Goal: Find specific page/section: Find specific page/section

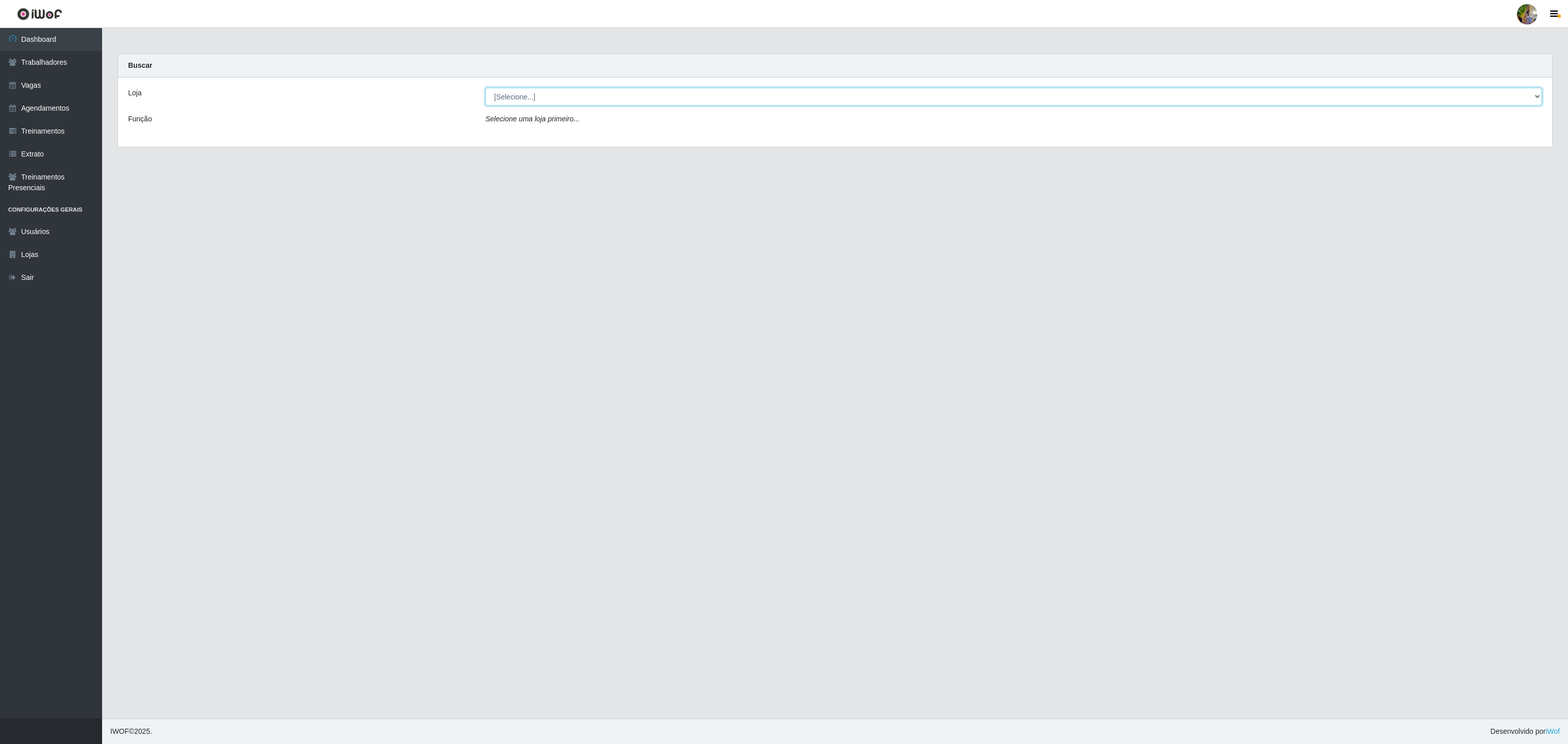
drag, startPoint x: 531, startPoint y: 97, endPoint x: 533, endPoint y: 103, distance: 6.3
click at [531, 97] on select "[Selecione...] Atacado Vem - [GEOGRAPHIC_DATA] 30 Laranjeiras Velha Atacado Vem…" at bounding box center [1013, 96] width 1057 height 18
click at [485, 88] on select "[Selecione...] Atacado Vem - [GEOGRAPHIC_DATA] 30 Laranjeiras Velha Atacado Vem…" at bounding box center [1013, 96] width 1057 height 18
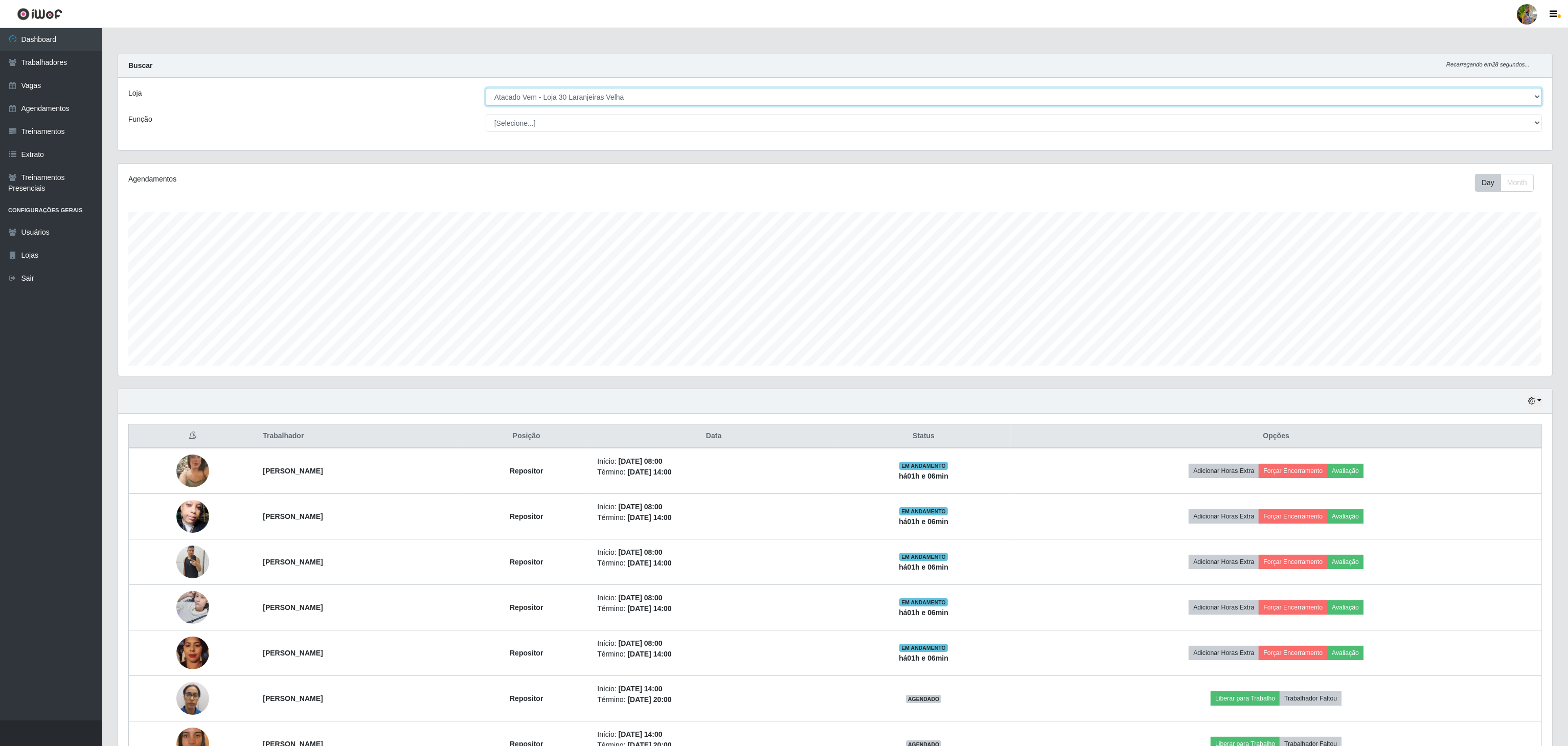
click at [568, 97] on select "[Selecione...] Atacado Vem - [GEOGRAPHIC_DATA] 30 Laranjeiras Velha Atacado Vem…" at bounding box center [1014, 96] width 1056 height 18
click at [486, 88] on select "[Selecione...] Atacado Vem - [GEOGRAPHIC_DATA] 30 Laranjeiras Velha Atacado Vem…" at bounding box center [1014, 96] width 1056 height 18
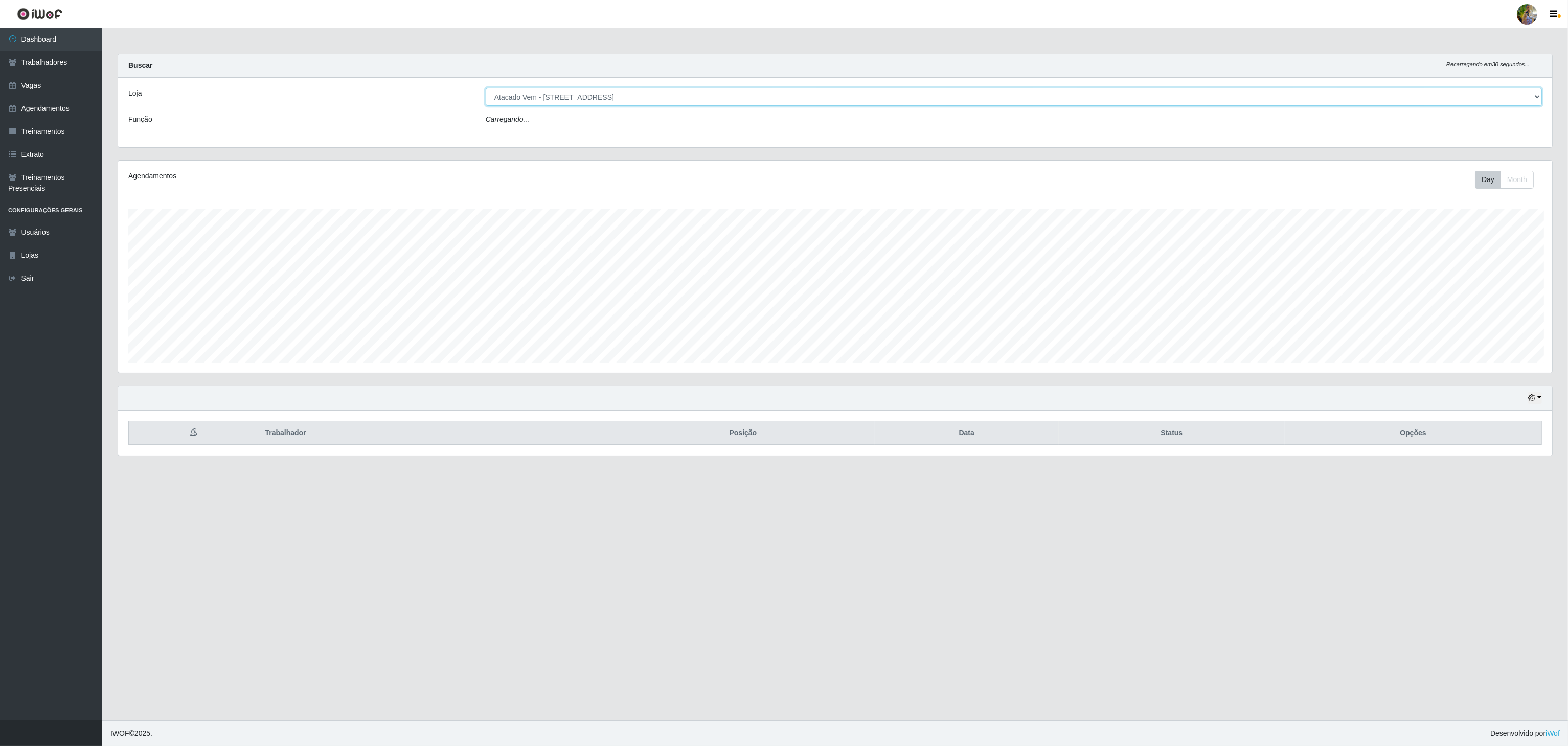
scroll to position [213, 1436]
click at [675, 99] on select "[Selecione...] Atacado Vem - [GEOGRAPHIC_DATA] 30 Laranjeiras Velha Atacado Vem…" at bounding box center [1015, 96] width 1058 height 18
click at [486, 88] on select "[Selecione...] Atacado Vem - [GEOGRAPHIC_DATA] 30 Laranjeiras Velha Atacado Vem…" at bounding box center [1015, 96] width 1058 height 18
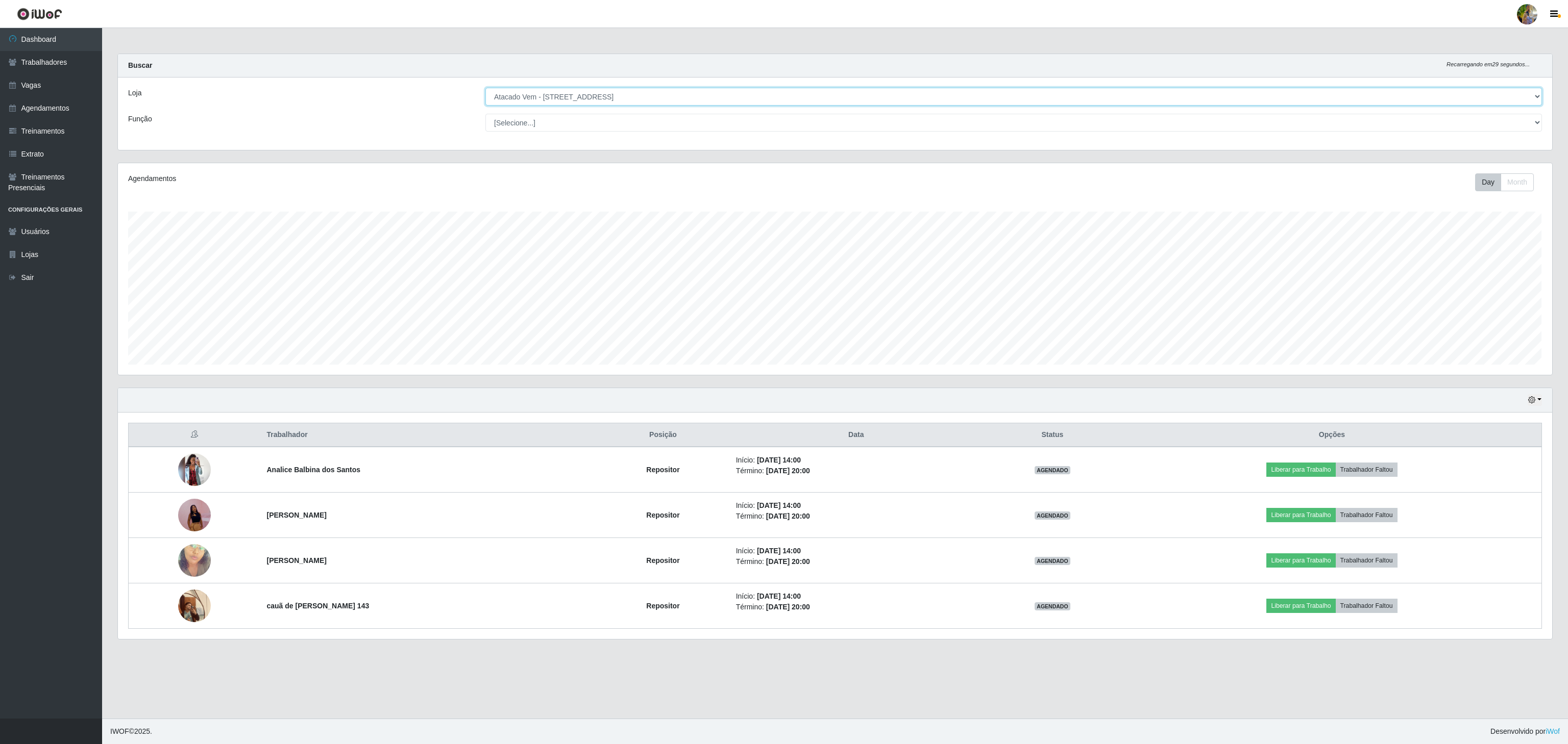
click at [615, 105] on select "[Selecione...] Atacado Vem - [GEOGRAPHIC_DATA] 30 Laranjeiras Velha Atacado Vem…" at bounding box center [1013, 96] width 1057 height 18
click at [359, 94] on div "Loja" at bounding box center [299, 96] width 357 height 18
click at [567, 103] on select "[Selecione...] Atacado Vem - [GEOGRAPHIC_DATA] 30 Laranjeiras Velha Atacado Vem…" at bounding box center [1013, 96] width 1057 height 18
click at [485, 88] on select "[Selecione...] Atacado Vem - [GEOGRAPHIC_DATA] 30 Laranjeiras Velha Atacado Vem…" at bounding box center [1013, 96] width 1057 height 18
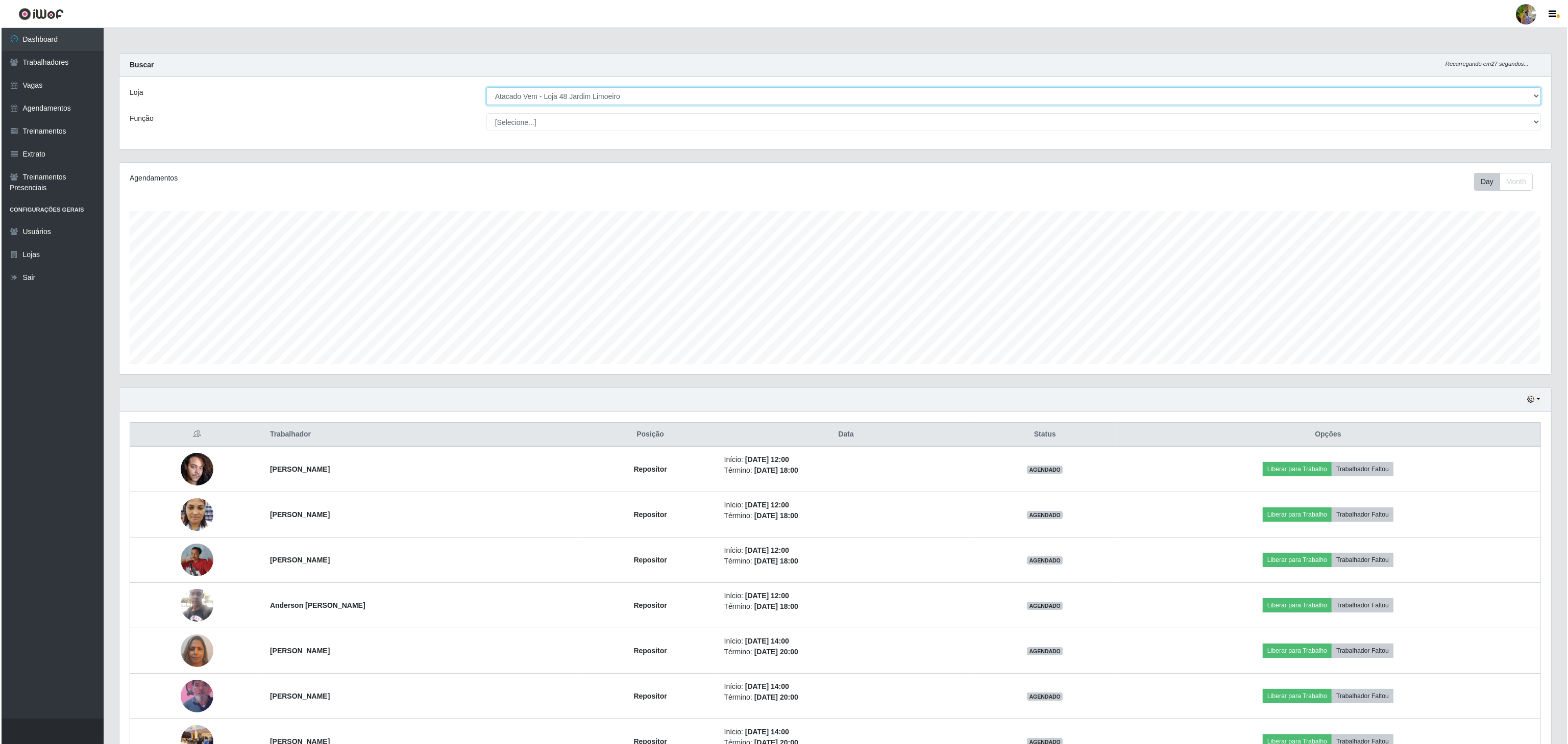
scroll to position [0, 0]
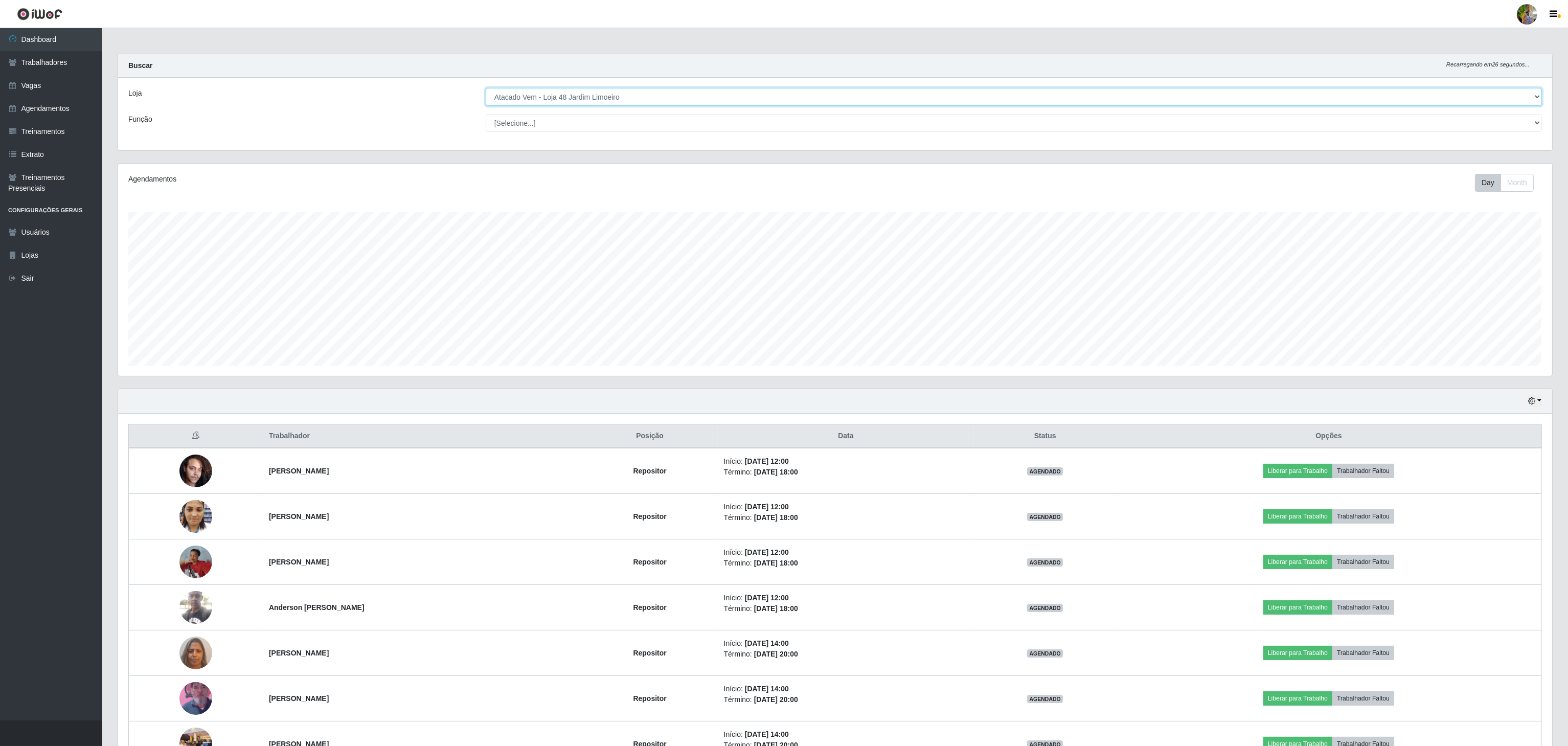
click at [630, 100] on select "[Selecione...] Atacado Vem - [GEOGRAPHIC_DATA] 30 Laranjeiras Velha Atacado Vem…" at bounding box center [1014, 96] width 1056 height 18
click at [486, 88] on select "[Selecione...] Atacado Vem - [GEOGRAPHIC_DATA] 30 Laranjeiras Velha Atacado Vem…" at bounding box center [1014, 96] width 1056 height 18
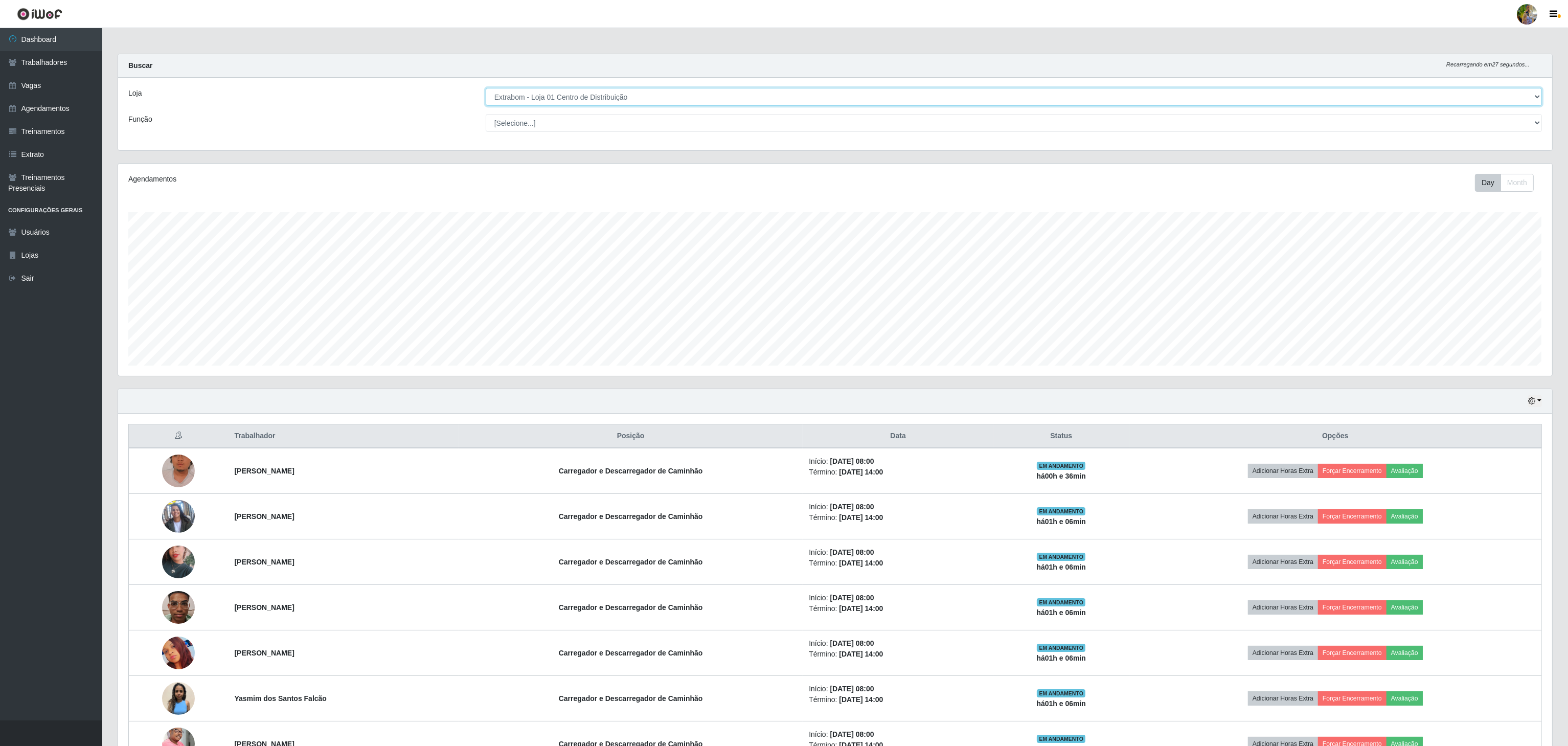
click at [599, 103] on select "[Selecione...] Atacado Vem - [GEOGRAPHIC_DATA] 30 Laranjeiras Velha Atacado Vem…" at bounding box center [1014, 96] width 1056 height 18
click at [486, 88] on select "[Selecione...] Atacado Vem - [GEOGRAPHIC_DATA] 30 Laranjeiras Velha Atacado Vem…" at bounding box center [1014, 96] width 1056 height 18
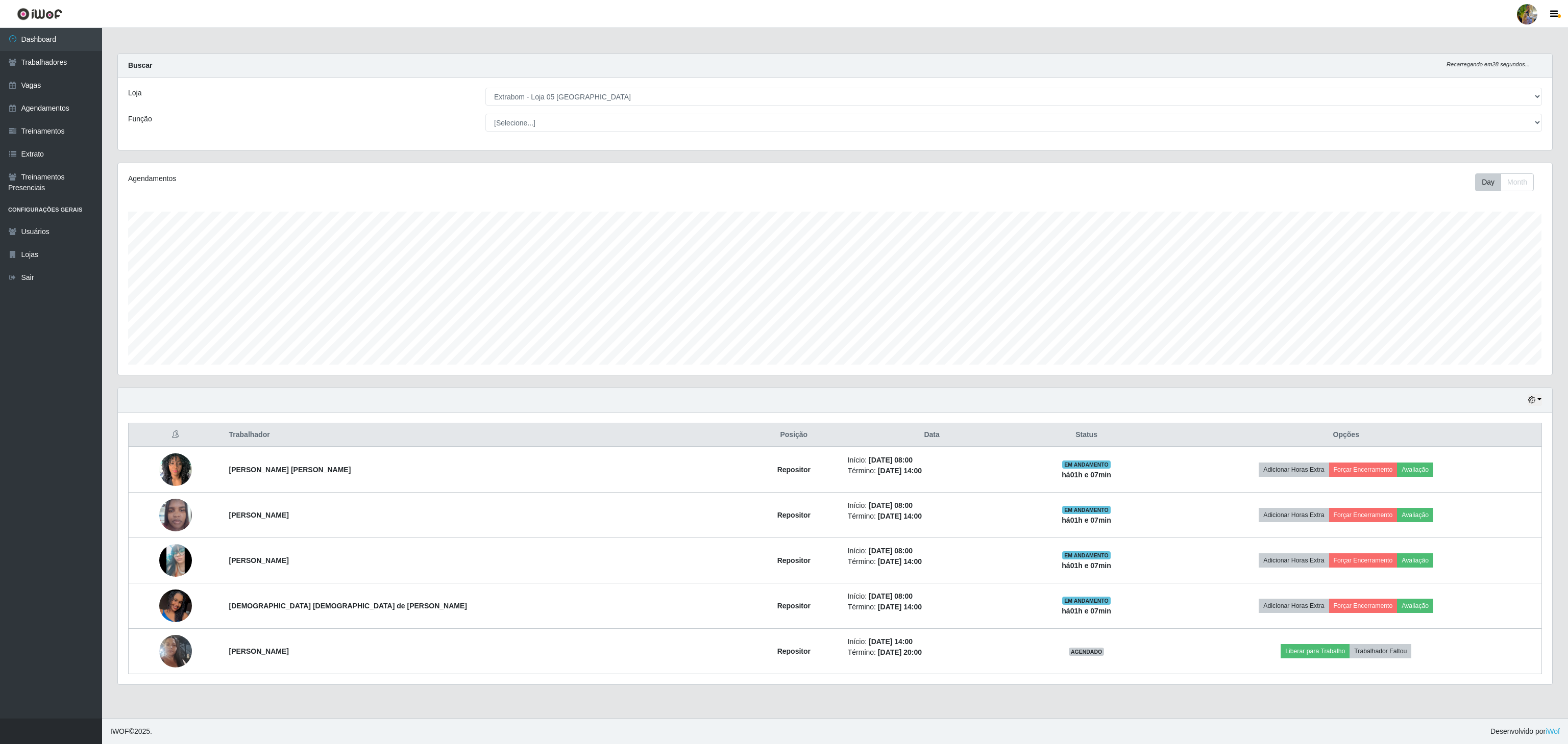
click at [613, 107] on div "Loja [Selecione...] Atacado Vem - [GEOGRAPHIC_DATA] 30 Laranjeiras Velha Atacad…" at bounding box center [835, 113] width 1434 height 72
click at [613, 102] on select "[Selecione...] Atacado Vem - [GEOGRAPHIC_DATA] 30 Laranjeiras Velha Atacado Vem…" at bounding box center [1013, 96] width 1057 height 18
click at [485, 88] on select "[Selecione...] Atacado Vem - [GEOGRAPHIC_DATA] 30 Laranjeiras Velha Atacado Vem…" at bounding box center [1013, 96] width 1057 height 18
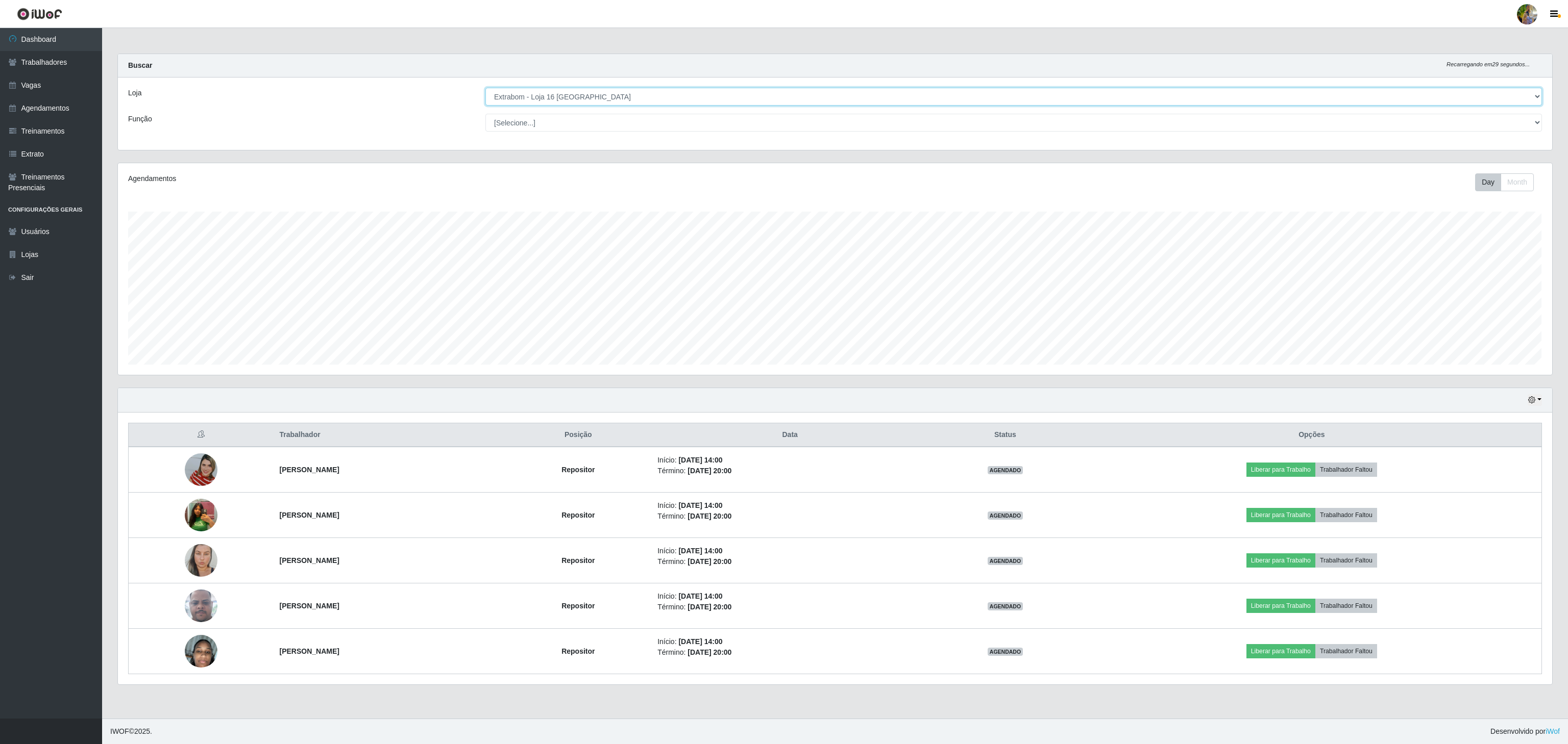
click at [602, 102] on select "[Selecione...] Atacado Vem - [GEOGRAPHIC_DATA] 30 Laranjeiras Velha Atacado Vem…" at bounding box center [1013, 96] width 1057 height 18
click at [485, 88] on select "[Selecione...] Atacado Vem - [GEOGRAPHIC_DATA] 30 Laranjeiras Velha Atacado Vem…" at bounding box center [1013, 96] width 1057 height 18
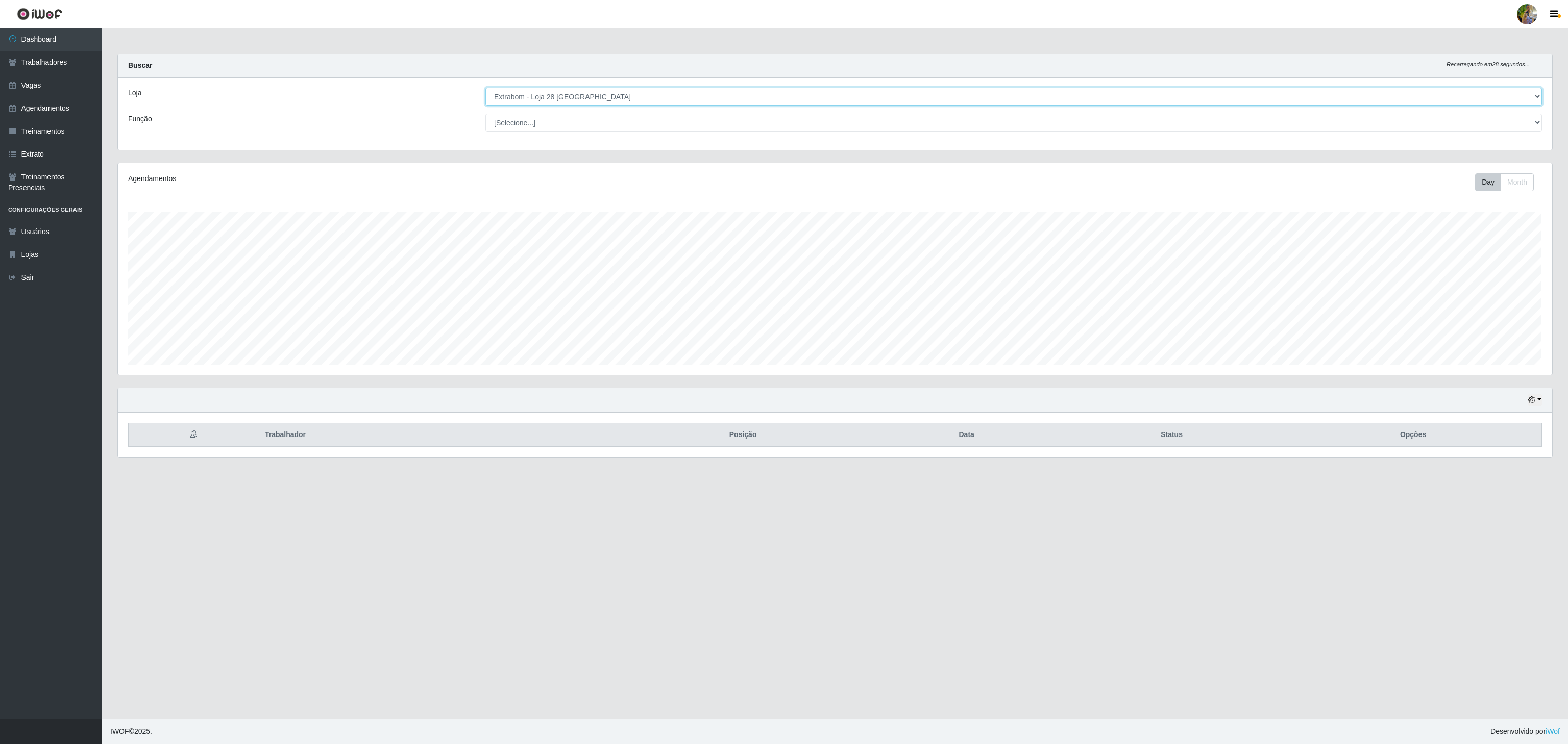
click at [621, 100] on select "[Selecione...] Atacado Vem - [GEOGRAPHIC_DATA] 30 Laranjeiras Velha Atacado Vem…" at bounding box center [1013, 96] width 1057 height 18
click at [485, 88] on select "[Selecione...] Atacado Vem - [GEOGRAPHIC_DATA] 30 Laranjeiras Velha Atacado Vem…" at bounding box center [1013, 96] width 1057 height 18
click at [595, 97] on select "[Selecione...] Atacado Vem - [GEOGRAPHIC_DATA] 30 Laranjeiras Velha Atacado Vem…" at bounding box center [1013, 96] width 1057 height 18
click at [485, 88] on select "[Selecione...] Atacado Vem - [GEOGRAPHIC_DATA] 30 Laranjeiras Velha Atacado Vem…" at bounding box center [1013, 96] width 1057 height 18
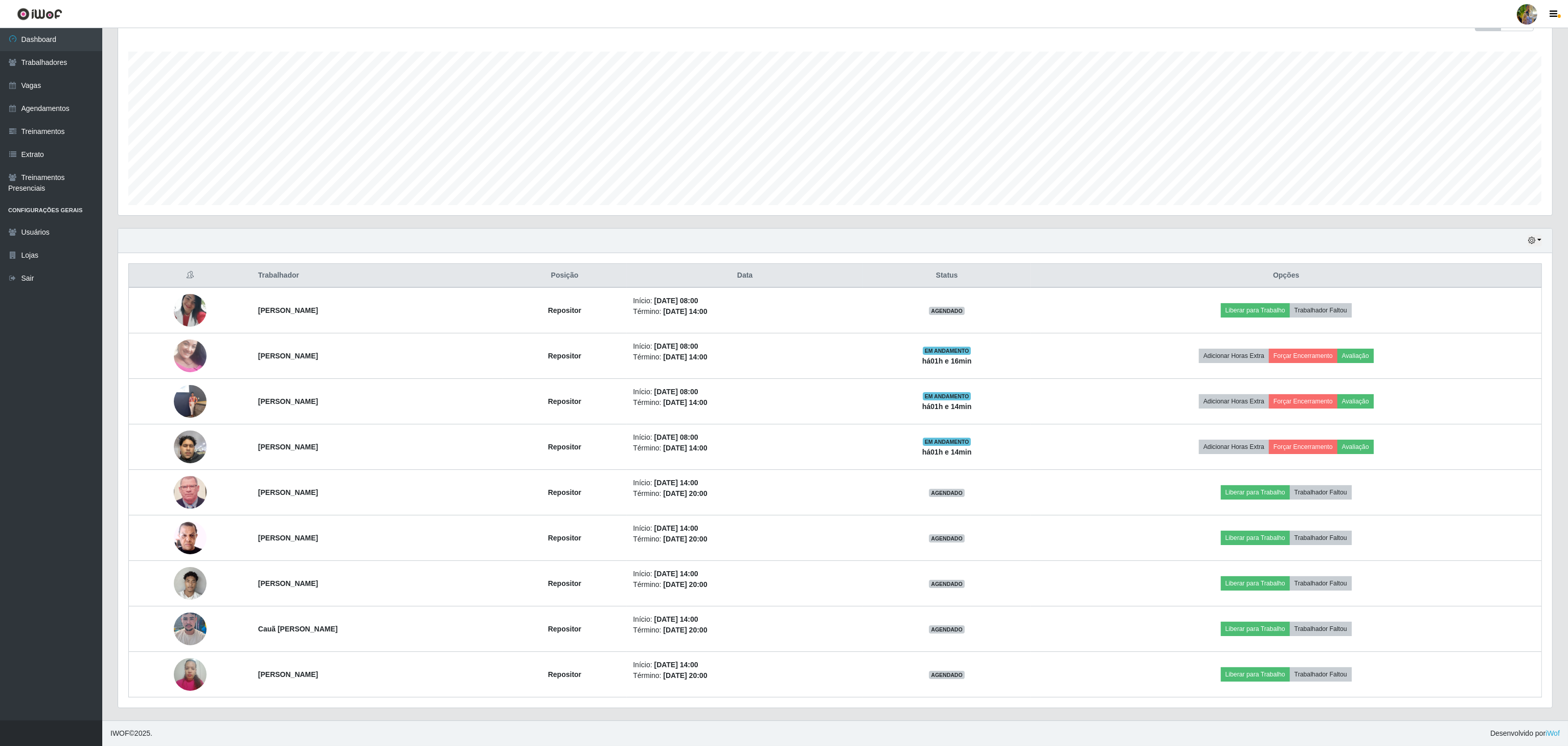
scroll to position [0, 0]
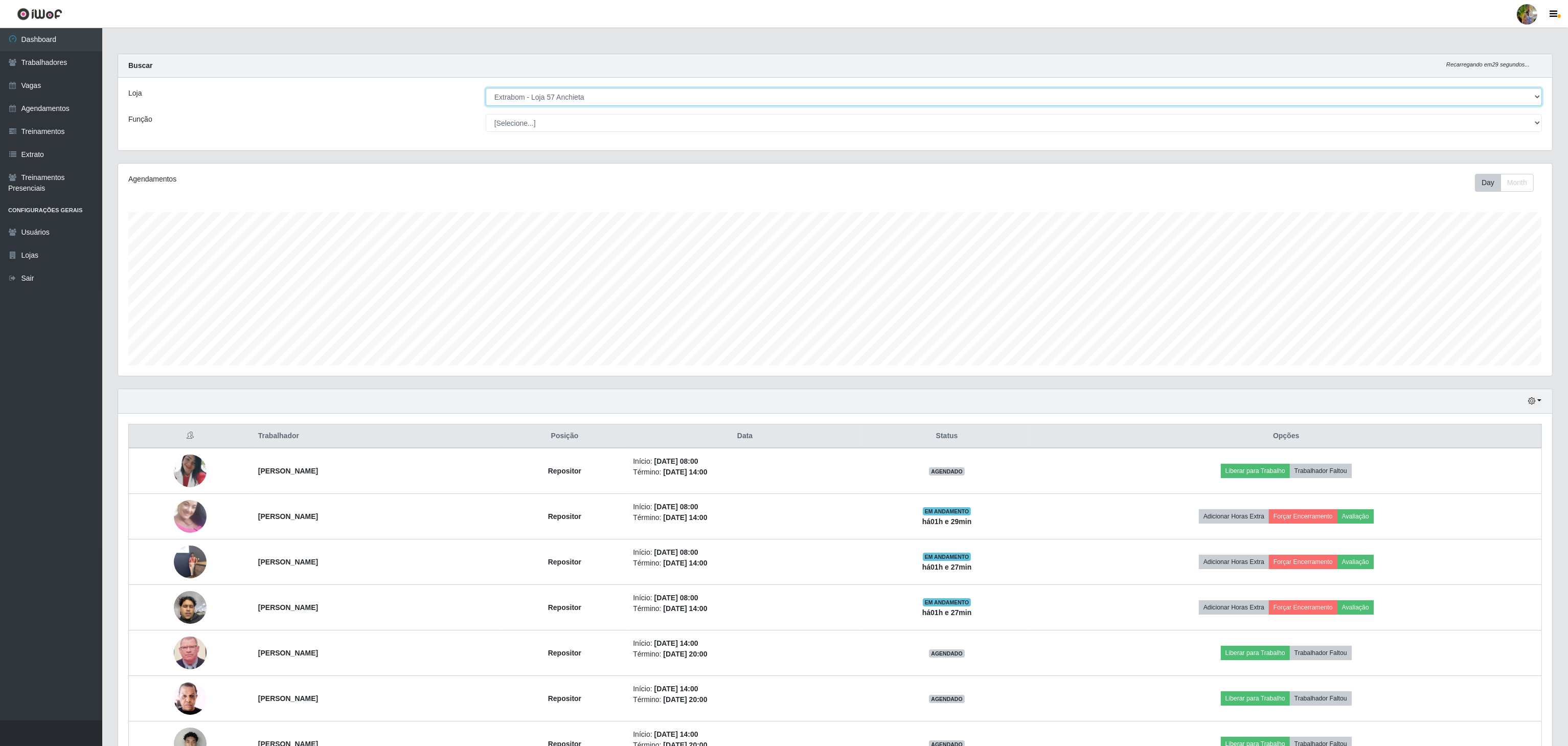
click at [666, 98] on select "[Selecione...] Atacado Vem - [GEOGRAPHIC_DATA] 30 Laranjeiras Velha Atacado Vem…" at bounding box center [1014, 96] width 1056 height 18
click at [486, 88] on select "[Selecione...] Atacado Vem - [GEOGRAPHIC_DATA] 30 Laranjeiras Velha Atacado Vem…" at bounding box center [1014, 96] width 1056 height 18
click at [619, 101] on select "[Selecione...] Atacado Vem - [GEOGRAPHIC_DATA] 30 Laranjeiras Velha Atacado Vem…" at bounding box center [1014, 96] width 1056 height 18
click at [618, 97] on select "[Selecione...] Atacado Vem - [GEOGRAPHIC_DATA] 30 Laranjeiras Velha Atacado Vem…" at bounding box center [1014, 96] width 1056 height 18
click at [486, 88] on select "[Selecione...] Atacado Vem - [GEOGRAPHIC_DATA] 30 Laranjeiras Velha Atacado Vem…" at bounding box center [1014, 96] width 1056 height 18
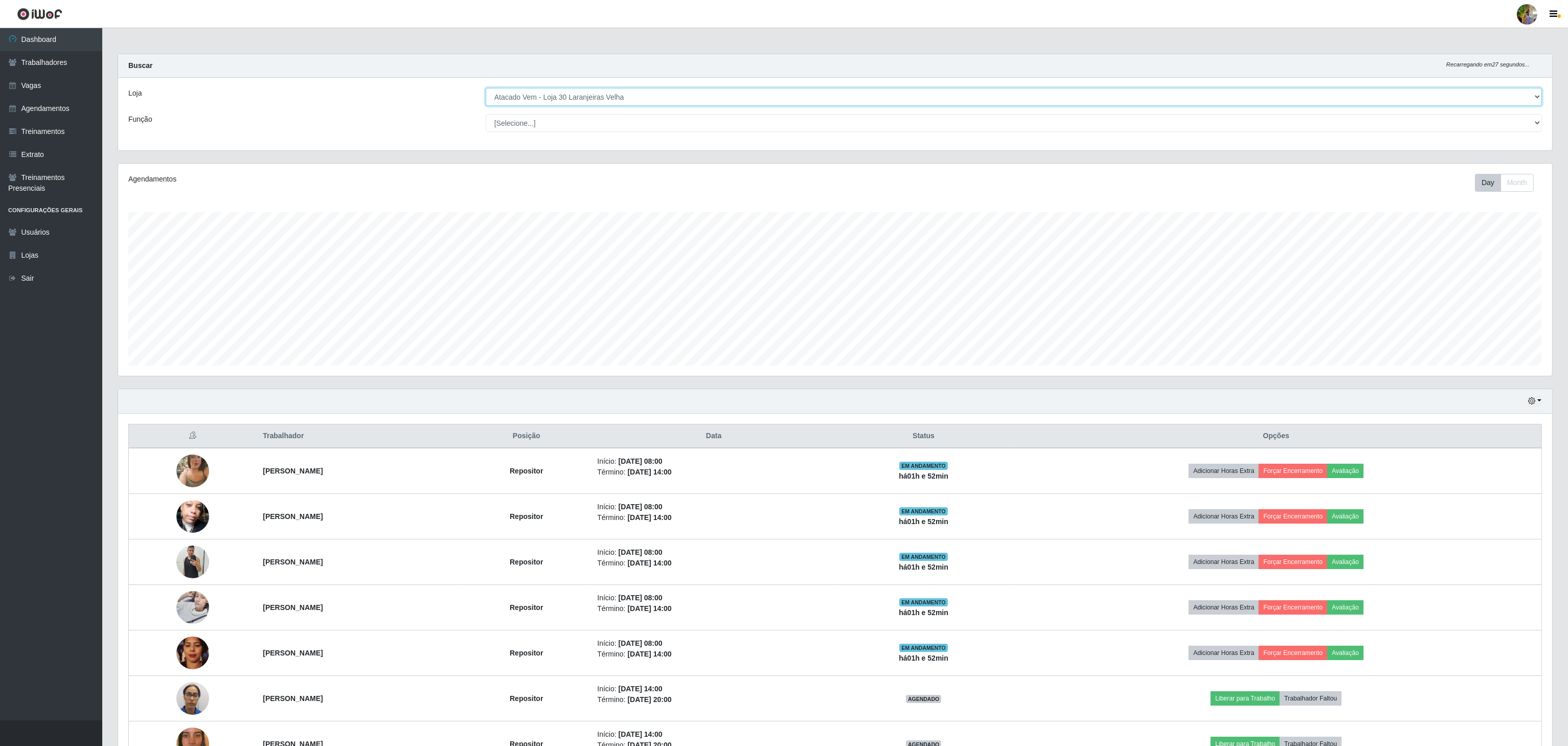
click at [647, 91] on select "[Selecione...] Atacado Vem - [GEOGRAPHIC_DATA] 30 Laranjeiras Velha Atacado Vem…" at bounding box center [1014, 96] width 1056 height 18
click at [486, 88] on select "[Selecione...] Atacado Vem - [GEOGRAPHIC_DATA] 30 Laranjeiras Velha Atacado Vem…" at bounding box center [1014, 96] width 1056 height 18
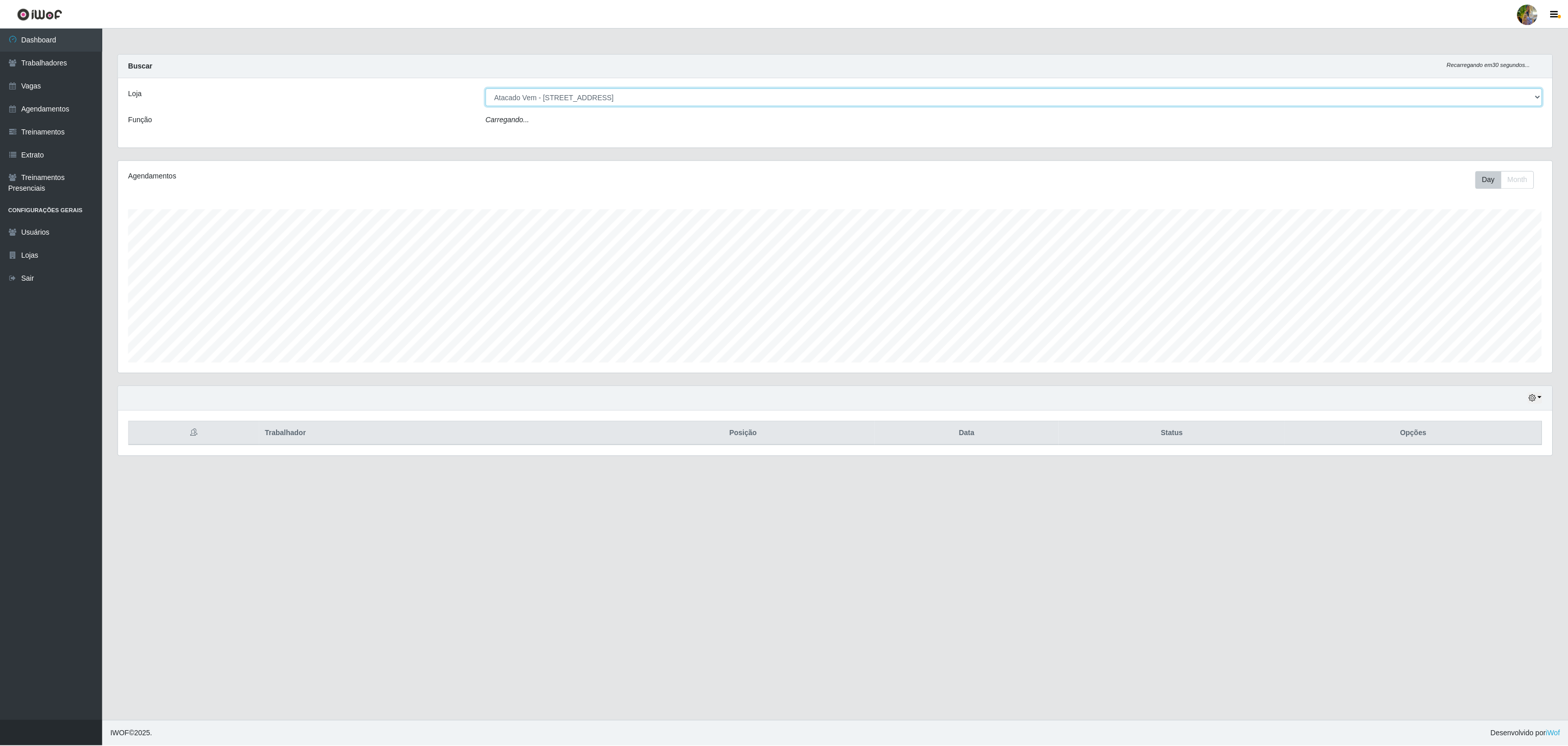
scroll to position [213, 1436]
click at [667, 101] on select "[Selecione...] Atacado Vem - [GEOGRAPHIC_DATA] 30 Laranjeiras Velha Atacado Vem…" at bounding box center [1015, 96] width 1058 height 18
click at [486, 88] on select "[Selecione...] Atacado Vem - [GEOGRAPHIC_DATA] 30 Laranjeiras Velha Atacado Vem…" at bounding box center [1015, 96] width 1058 height 18
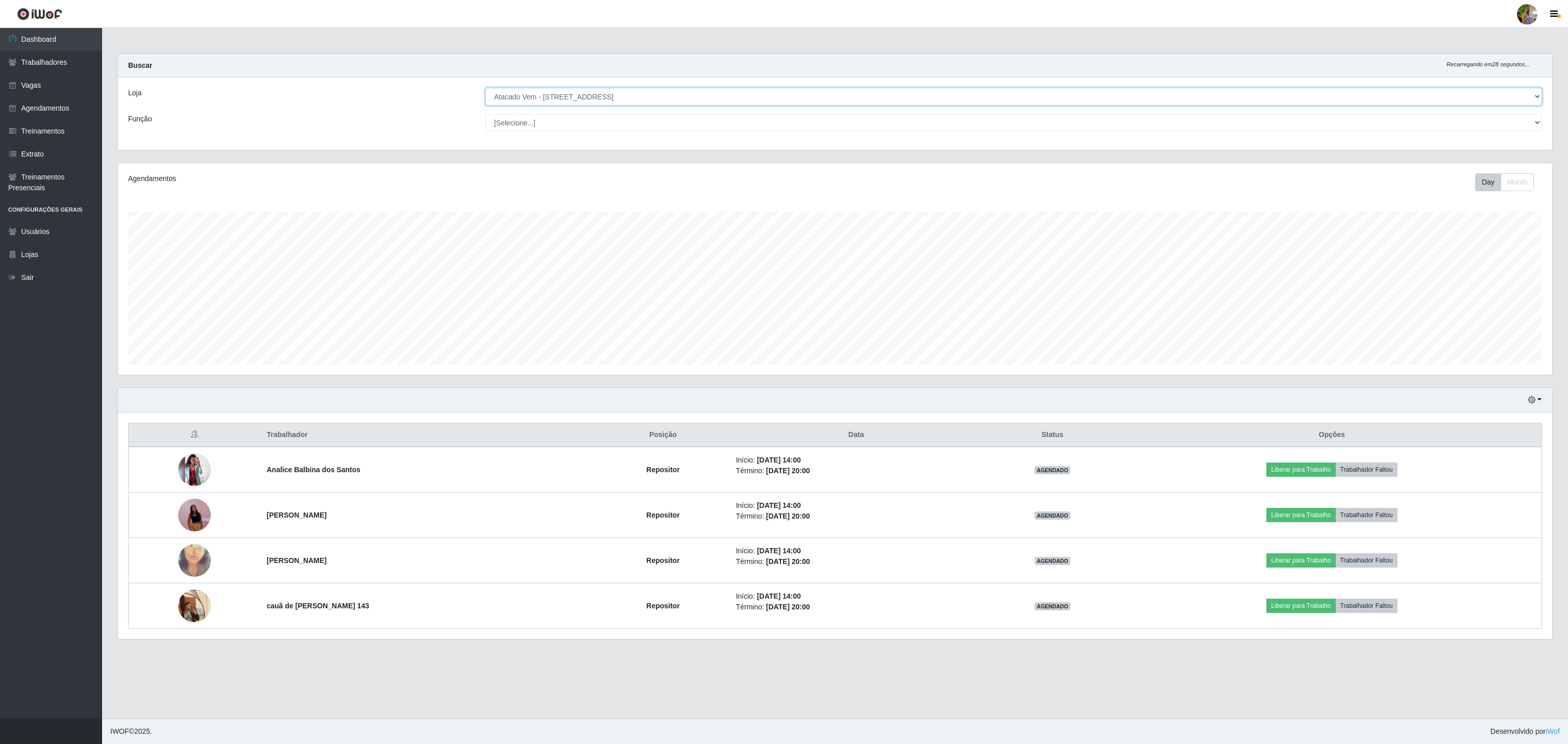
click at [675, 93] on select "[Selecione...] Atacado Vem - [GEOGRAPHIC_DATA] 30 Laranjeiras Velha Atacado Vem…" at bounding box center [1013, 96] width 1057 height 18
click at [485, 88] on select "[Selecione...] Atacado Vem - [GEOGRAPHIC_DATA] 30 Laranjeiras Velha Atacado Vem…" at bounding box center [1013, 96] width 1057 height 18
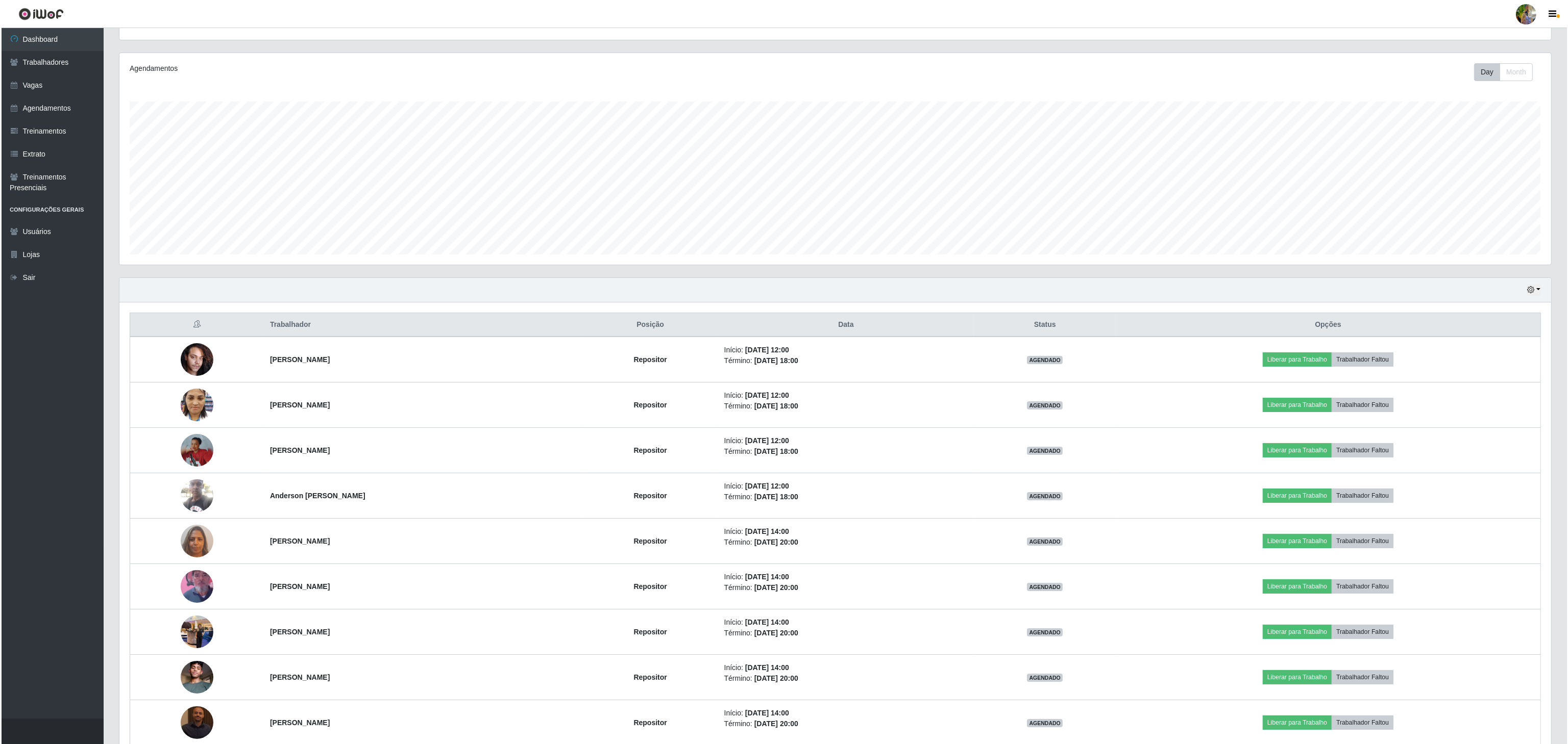
scroll to position [0, 0]
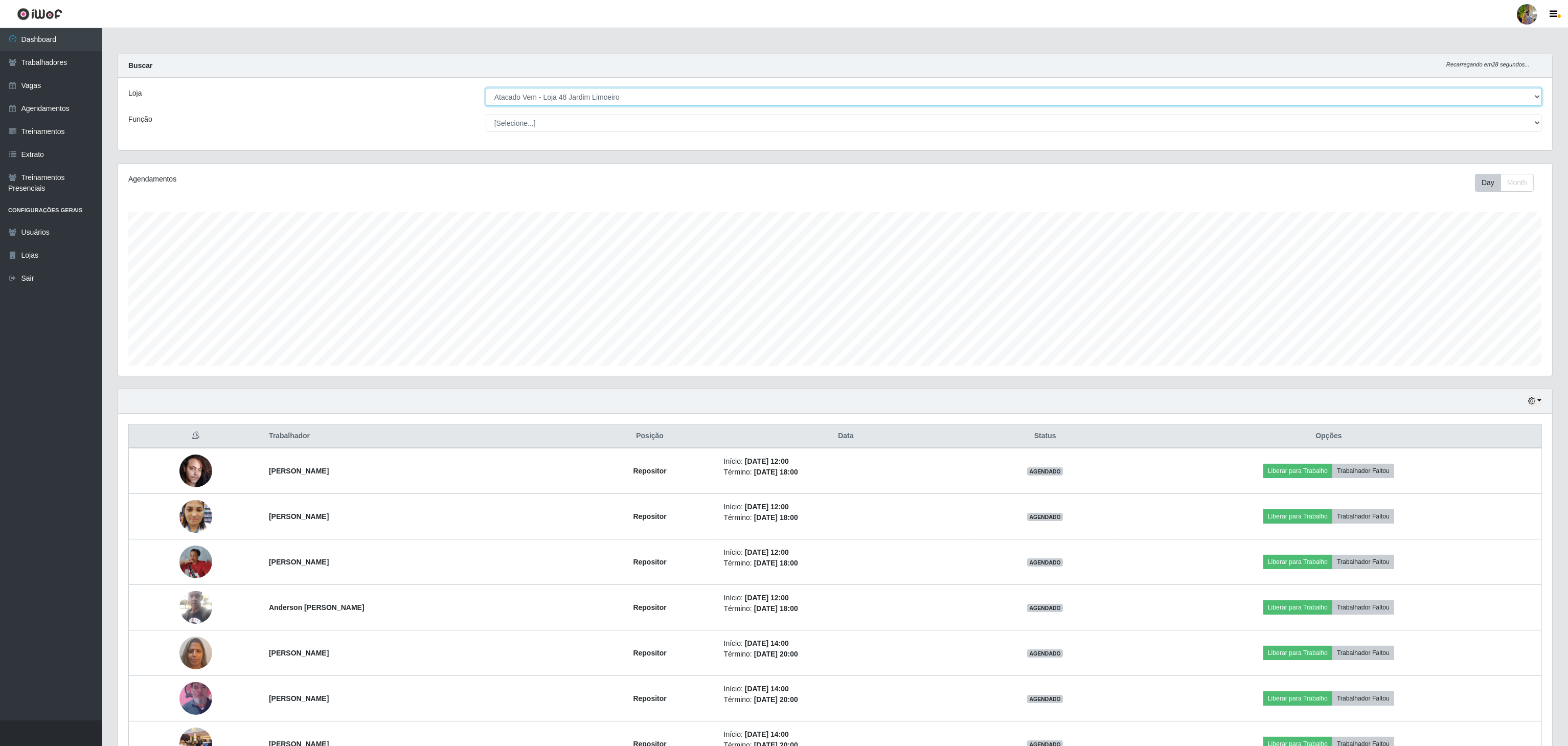
click at [634, 89] on select "[Selecione...] Atacado Vem - [GEOGRAPHIC_DATA] 30 Laranjeiras Velha Atacado Vem…" at bounding box center [1014, 96] width 1056 height 18
click at [486, 88] on select "[Selecione...] Atacado Vem - [GEOGRAPHIC_DATA] 30 Laranjeiras Velha Atacado Vem…" at bounding box center [1014, 96] width 1056 height 18
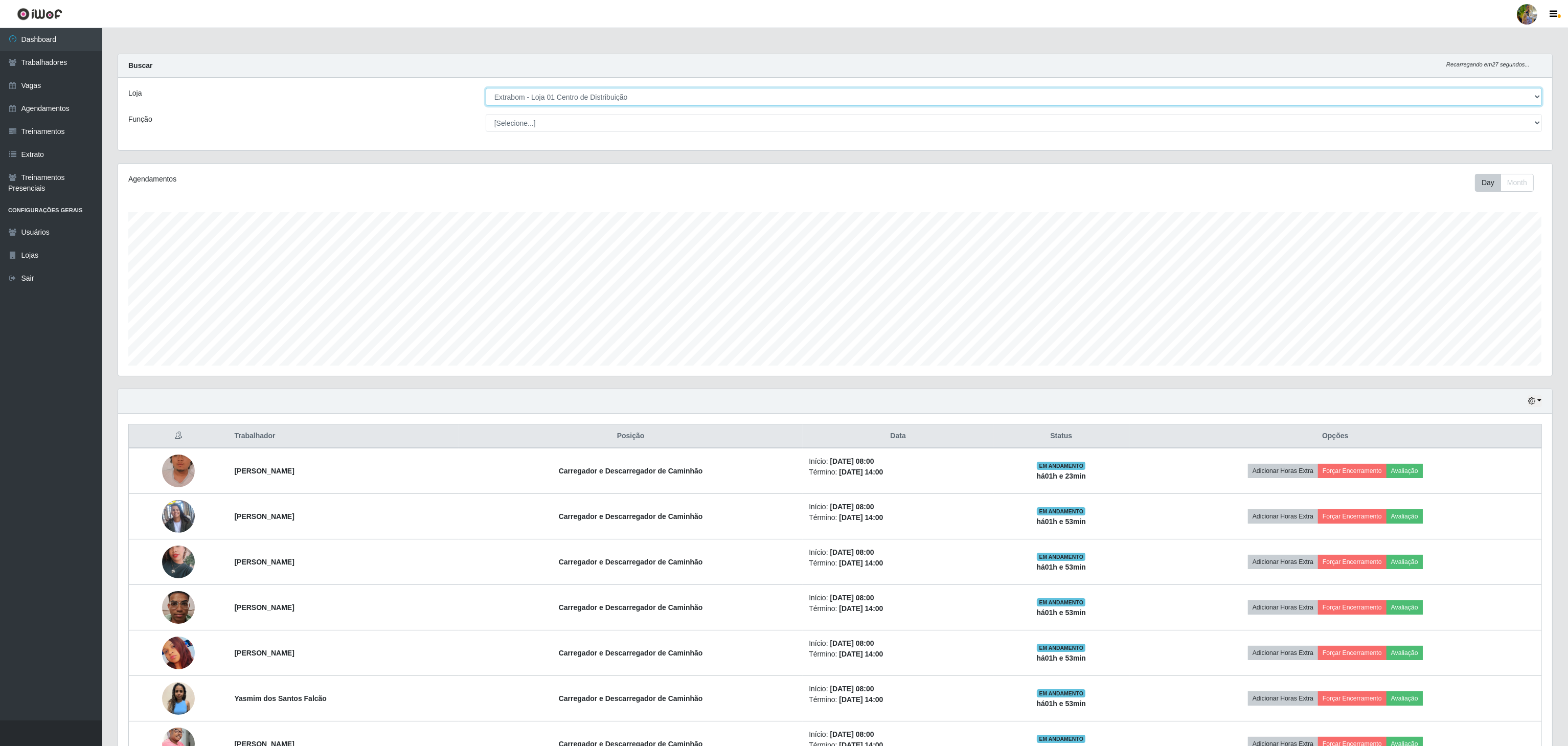
click at [627, 97] on select "[Selecione...] Atacado Vem - [GEOGRAPHIC_DATA] 30 Laranjeiras Velha Atacado Vem…" at bounding box center [1014, 96] width 1056 height 18
click at [486, 88] on select "[Selecione...] Atacado Vem - [GEOGRAPHIC_DATA] 30 Laranjeiras Velha Atacado Vem…" at bounding box center [1014, 96] width 1056 height 18
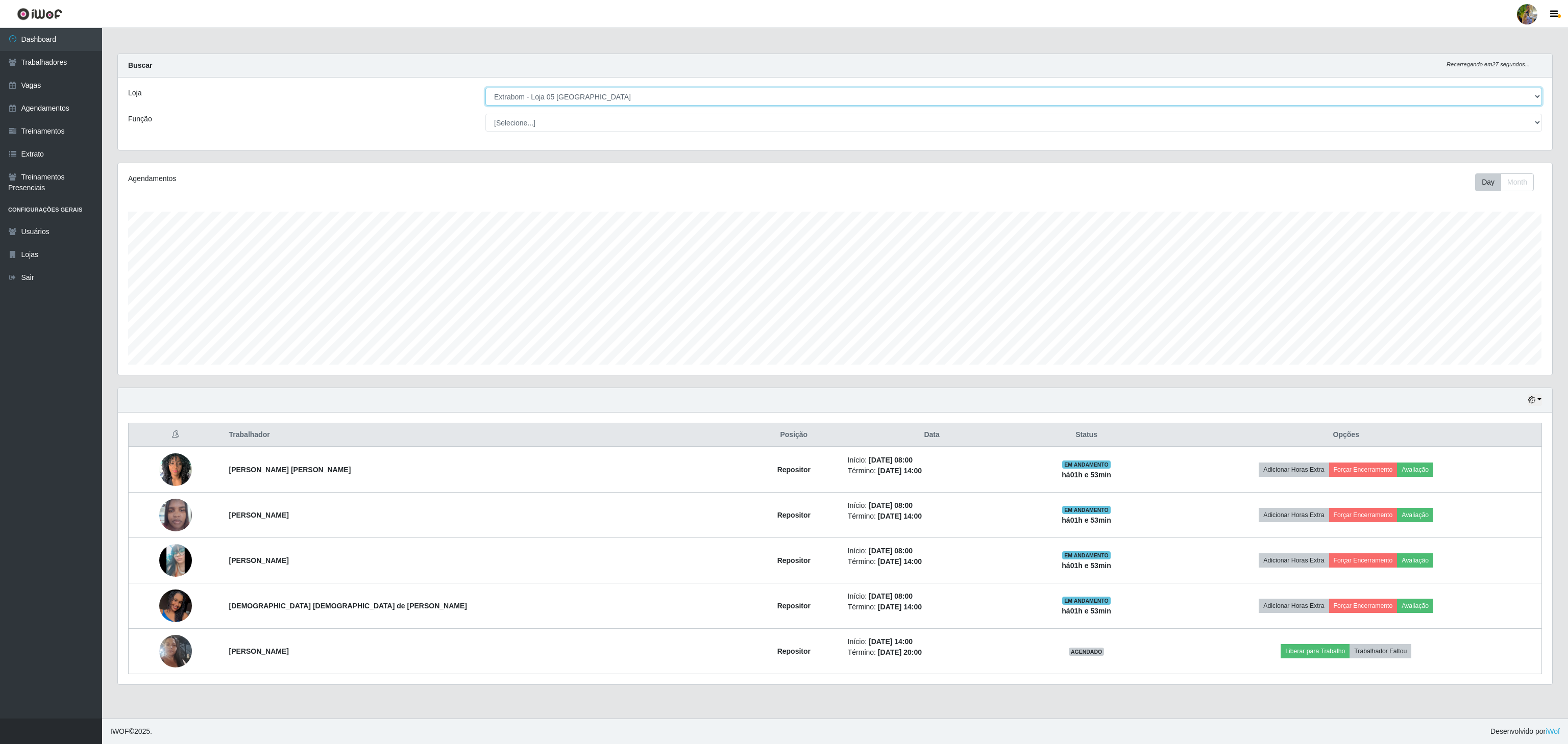
click at [549, 93] on select "[Selecione...] Atacado Vem - [GEOGRAPHIC_DATA] 30 Laranjeiras Velha Atacado Vem…" at bounding box center [1013, 96] width 1057 height 18
click at [485, 88] on select "[Selecione...] Atacado Vem - [GEOGRAPHIC_DATA] 30 Laranjeiras Velha Atacado Vem…" at bounding box center [1013, 96] width 1057 height 18
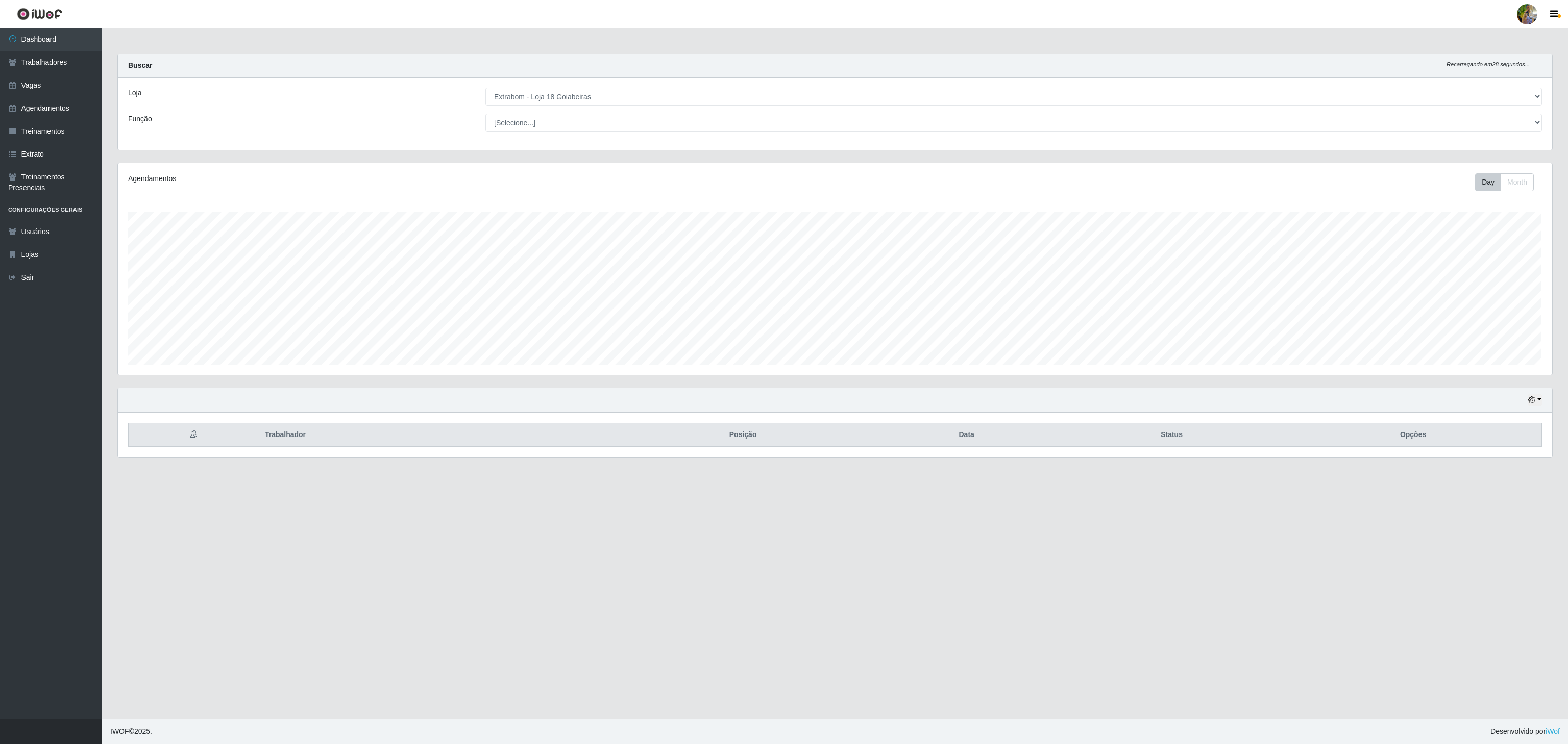
click at [586, 85] on div "Loja [Selecione...] Atacado Vem - [GEOGRAPHIC_DATA] 30 Laranjeiras Velha Atacad…" at bounding box center [835, 113] width 1434 height 72
click at [602, 100] on select "[Selecione...] Atacado Vem - [GEOGRAPHIC_DATA] 30 Laranjeiras Velha Atacado Vem…" at bounding box center [1013, 96] width 1057 height 18
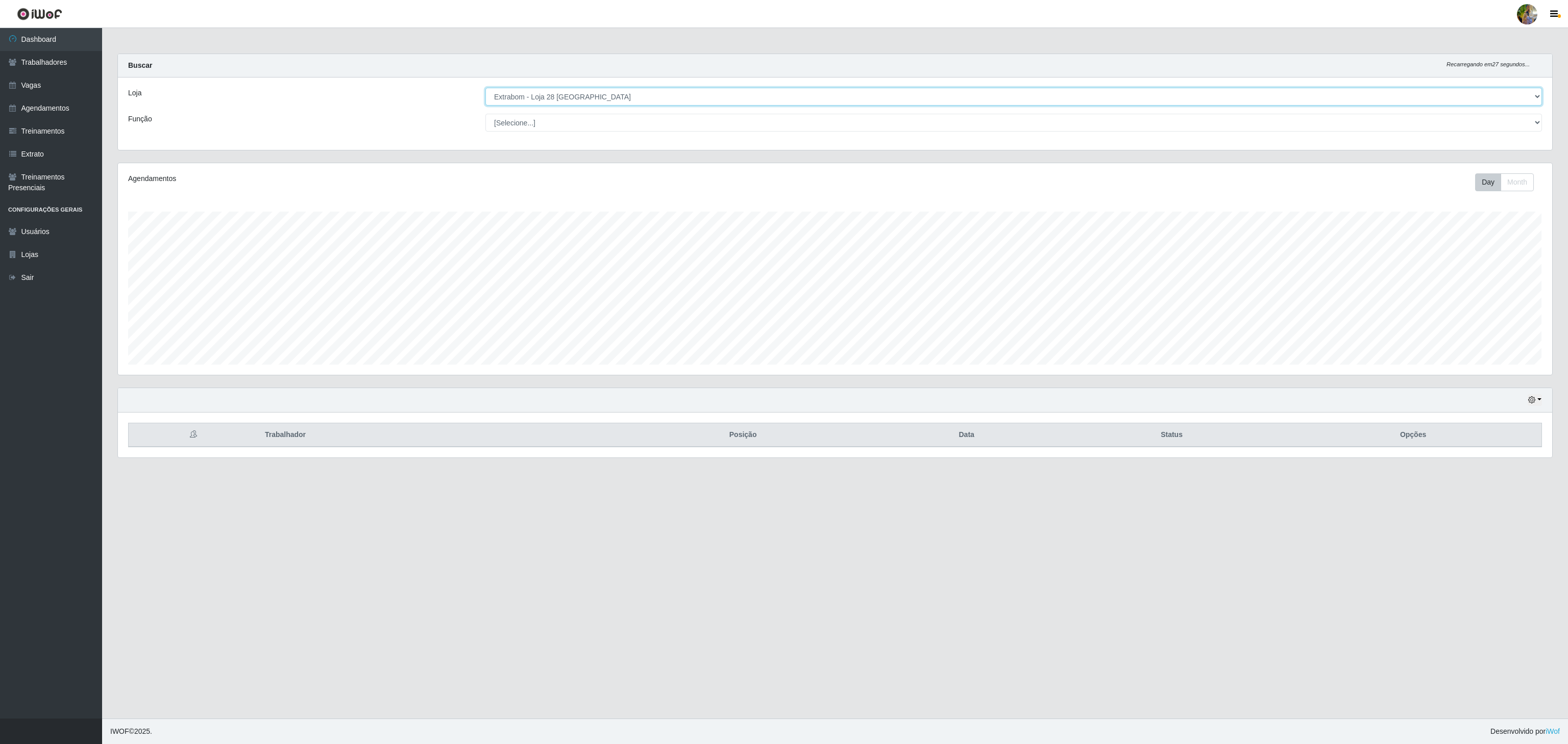
click at [485, 88] on select "[Selecione...] Atacado Vem - [GEOGRAPHIC_DATA] 30 Laranjeiras Velha Atacado Vem…" at bounding box center [1013, 96] width 1057 height 18
click at [586, 95] on select "[Selecione...] Atacado Vem - [GEOGRAPHIC_DATA] 30 Laranjeiras Velha Atacado Vem…" at bounding box center [1013, 96] width 1057 height 18
select select "470"
click at [485, 88] on select "[Selecione...] Atacado Vem - [GEOGRAPHIC_DATA] 30 Laranjeiras Velha Atacado Vem…" at bounding box center [1013, 96] width 1057 height 18
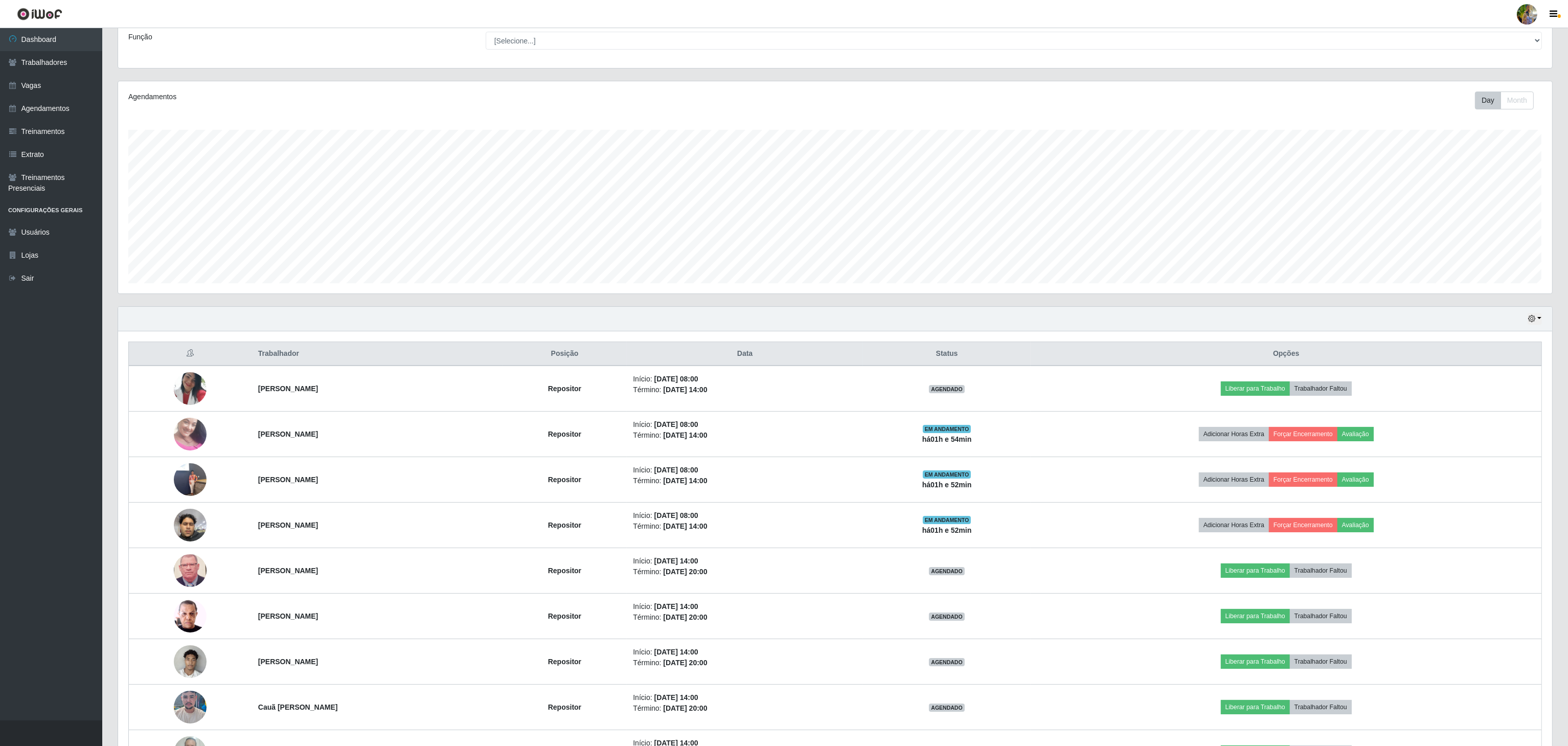
scroll to position [167, 0]
